Goal: Task Accomplishment & Management: Complete application form

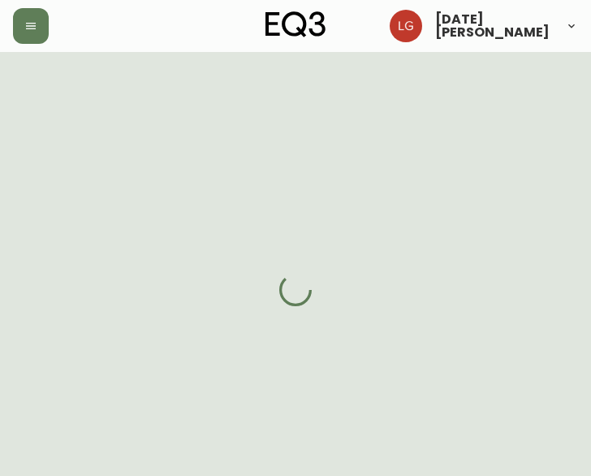
select select "BC"
select select "CA"
select select "CA_EN"
select select "Other"
select select "Interior Designer"
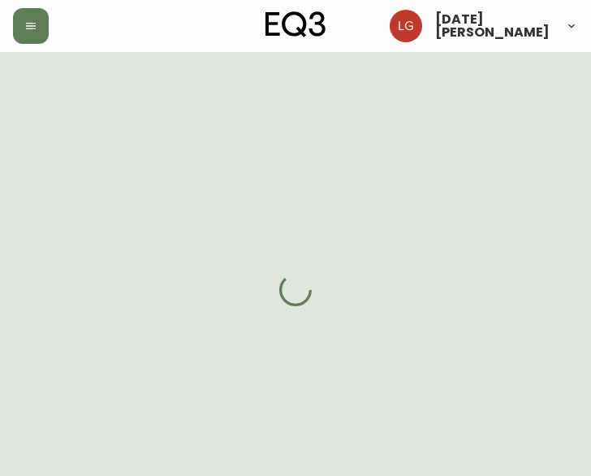
select select "true"
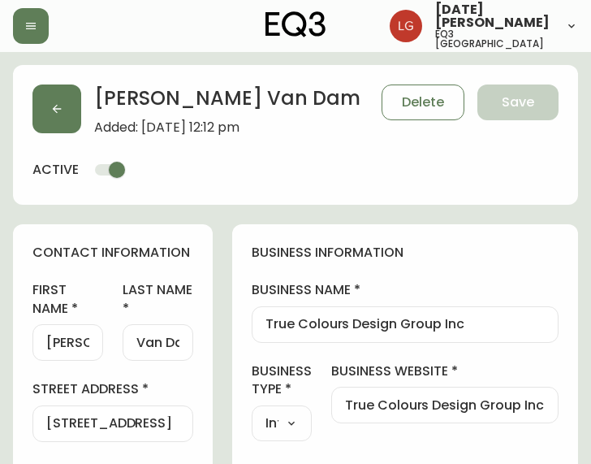
type input "EQ3 [GEOGRAPHIC_DATA]"
select select "cjw10z96p001r6gs00juufhhe"
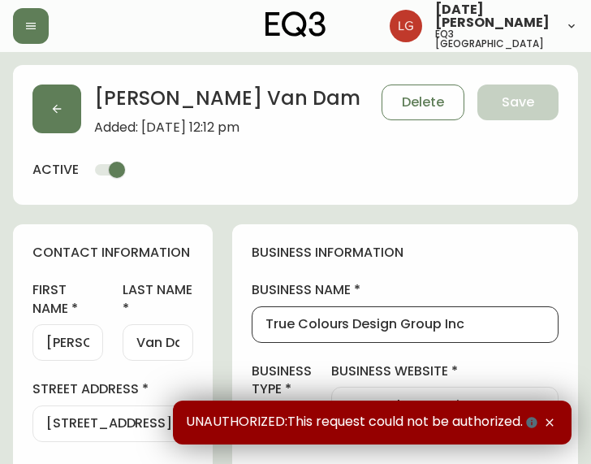
drag, startPoint x: 473, startPoint y: 321, endPoint x: 166, endPoint y: 340, distance: 307.6
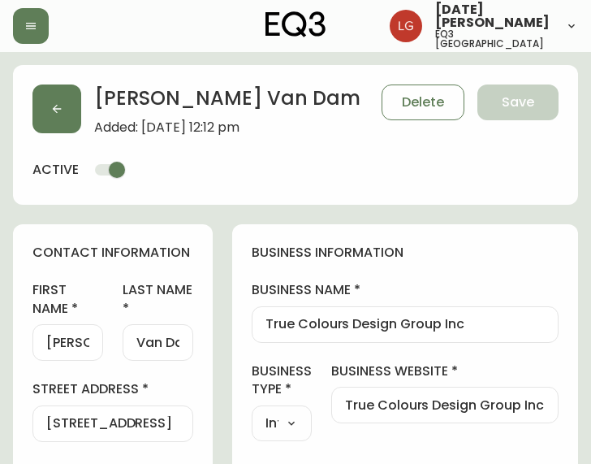
click at [456, 312] on div "True Colours Design Group Inc" at bounding box center [405, 324] width 307 height 37
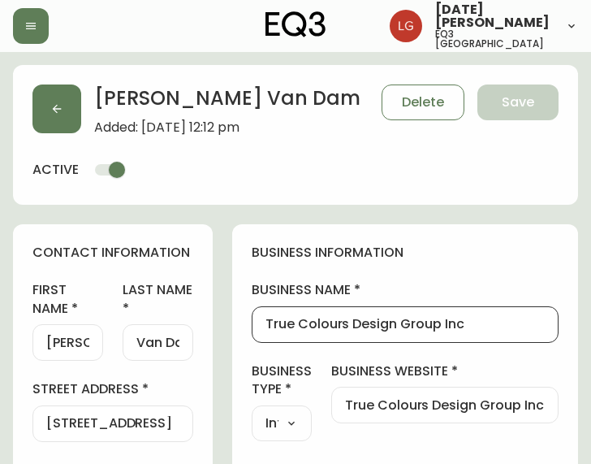
click at [464, 322] on input "True Colours Design Group Inc" at bounding box center [405, 324] width 279 height 15
drag, startPoint x: 464, startPoint y: 323, endPoint x: 168, endPoint y: 362, distance: 298.2
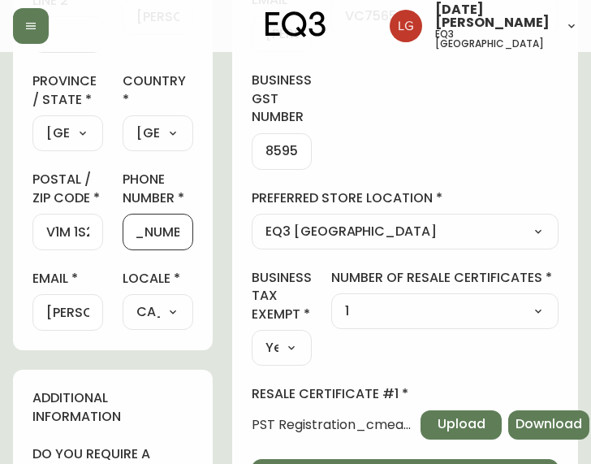
scroll to position [0, 51]
drag, startPoint x: 148, startPoint y: 228, endPoint x: 244, endPoint y: 244, distance: 97.2
click at [156, 264] on div "first name [PERSON_NAME] last name [GEOGRAPHIC_DATA] address [STREET_ADDRESS] /…" at bounding box center [112, 62] width 161 height 537
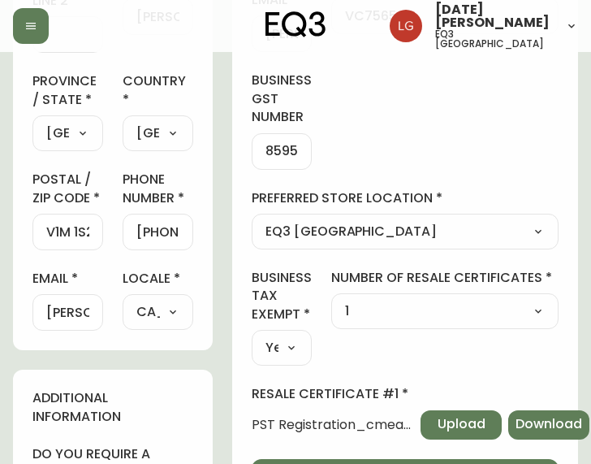
drag, startPoint x: 41, startPoint y: 309, endPoint x: 63, endPoint y: 315, distance: 22.7
click at [63, 315] on div "[PERSON_NAME][EMAIL_ADDRESS][DOMAIN_NAME]" at bounding box center [67, 312] width 71 height 37
drag, startPoint x: 89, startPoint y: 311, endPoint x: -5, endPoint y: 308, distance: 94.3
click at [0, 308] on html "[DATE][PERSON_NAME] eq3 [GEOGRAPHIC_DATA] [PERSON_NAME][GEOGRAPHIC_DATA] Added:…" at bounding box center [295, 371] width 591 height 1716
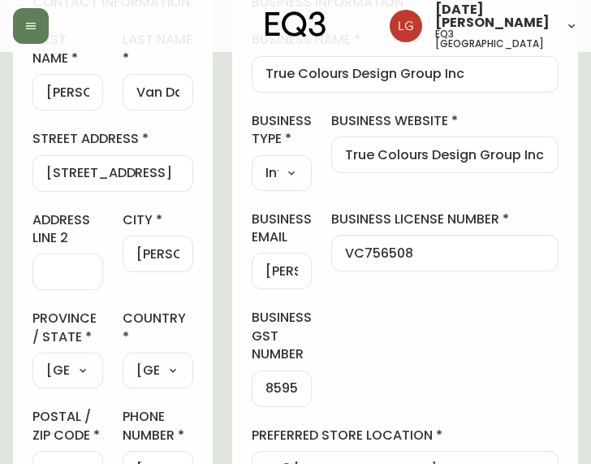
scroll to position [162, 0]
